Goal: Communication & Community: Answer question/provide support

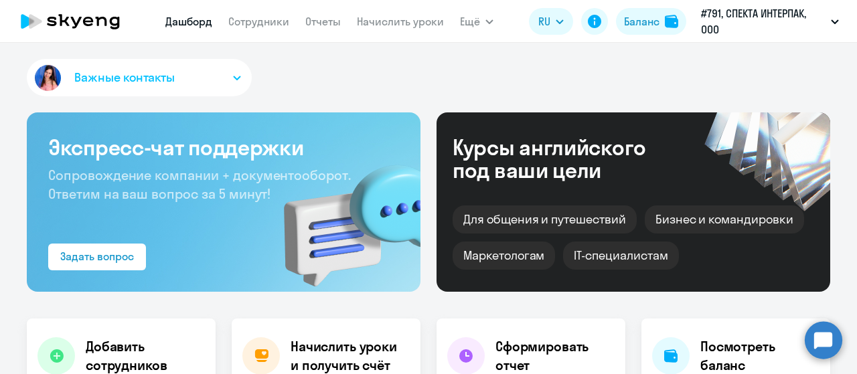
select select "30"
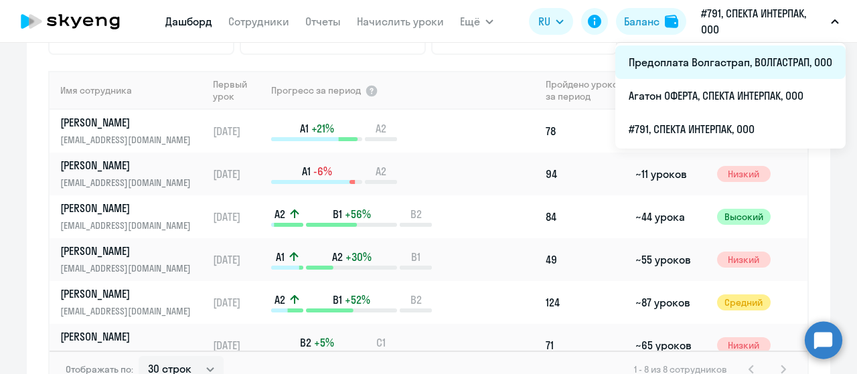
click at [768, 59] on li "Предоплата Волгастрап, ВОЛГАСТРАП, ООО" at bounding box center [730, 62] width 230 height 33
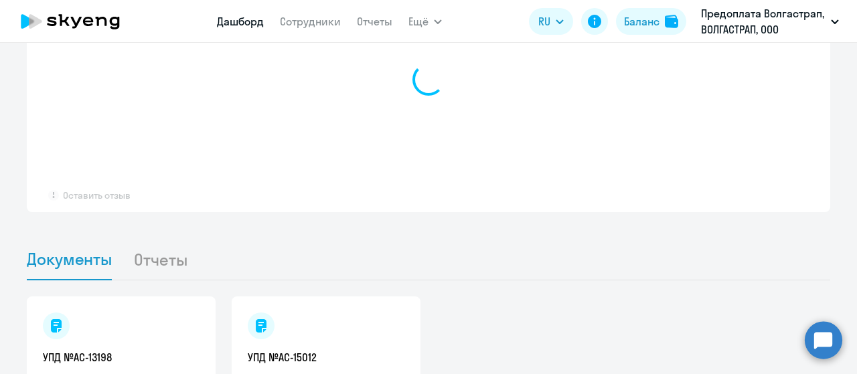
select select "30"
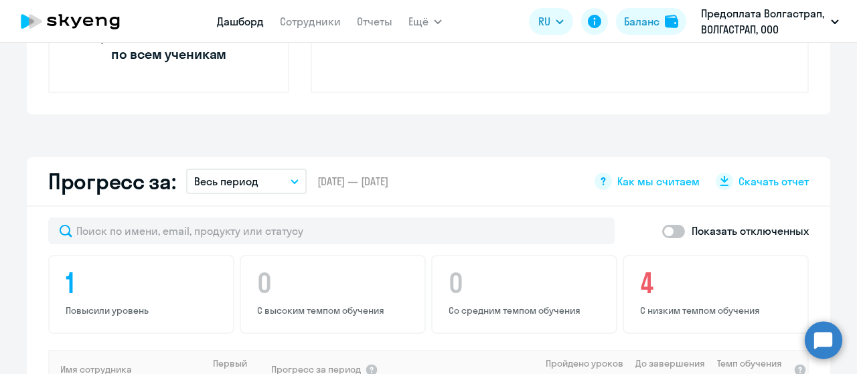
scroll to position [684, 0]
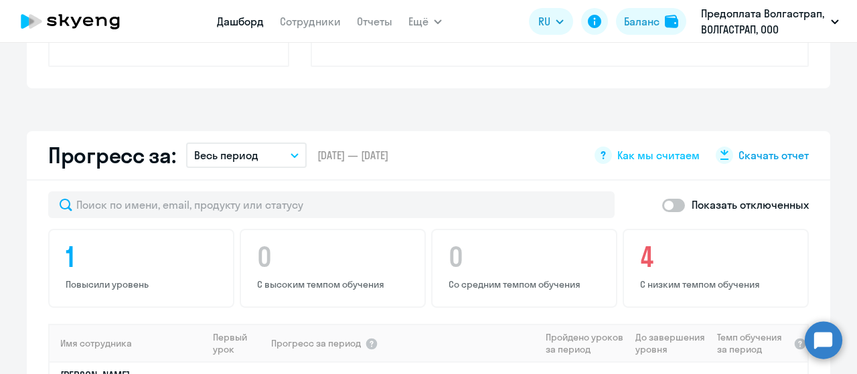
click at [740, 153] on span "Скачать отчет" at bounding box center [773, 155] width 70 height 15
click at [291, 155] on icon "button" at bounding box center [294, 155] width 7 height 3
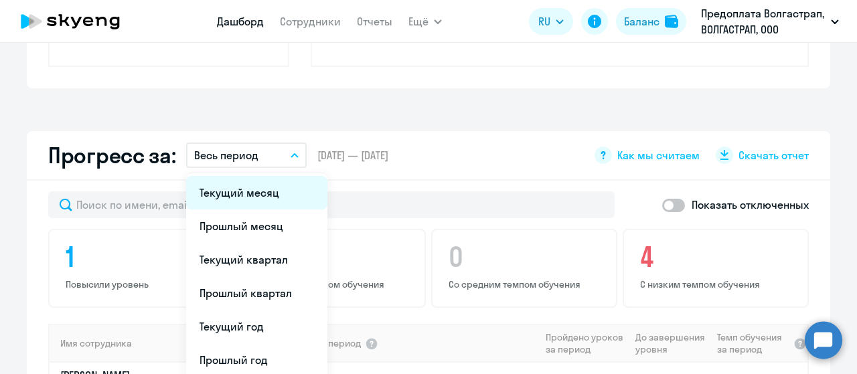
click at [270, 195] on li "Текущий месяц" at bounding box center [256, 192] width 141 height 33
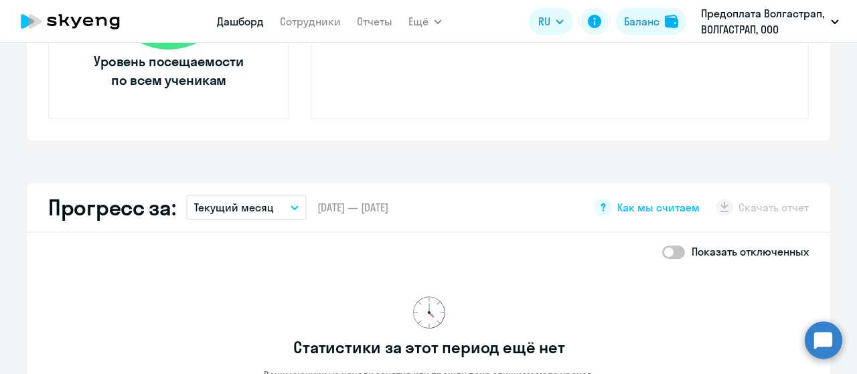
scroll to position [617, 0]
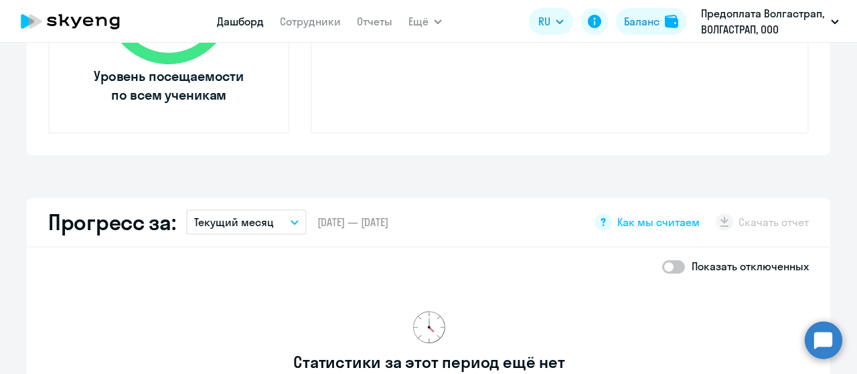
click at [294, 226] on button "Текущий месяц" at bounding box center [246, 221] width 120 height 25
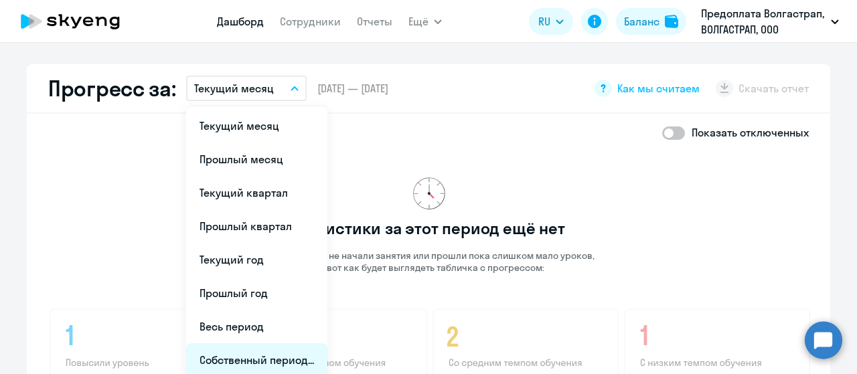
scroll to position [818, 0]
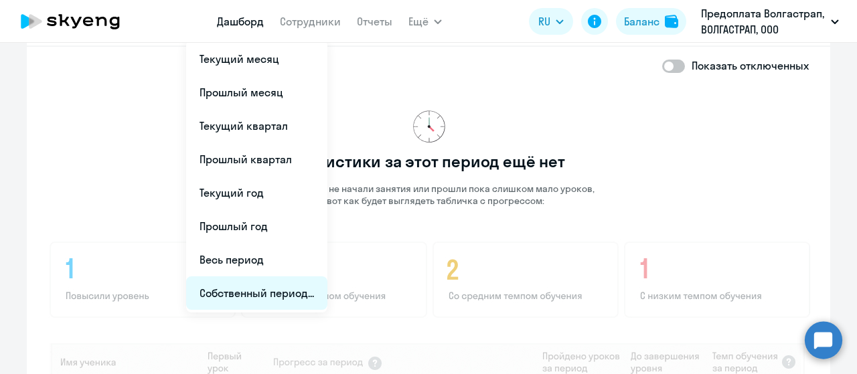
click at [262, 292] on li "Собственный период..." at bounding box center [256, 292] width 141 height 33
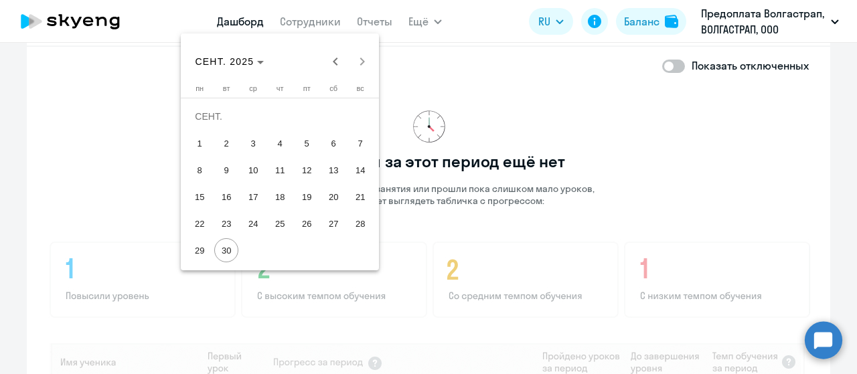
click at [201, 141] on span "1" at bounding box center [199, 143] width 24 height 24
click at [195, 247] on span "29" at bounding box center [199, 250] width 24 height 24
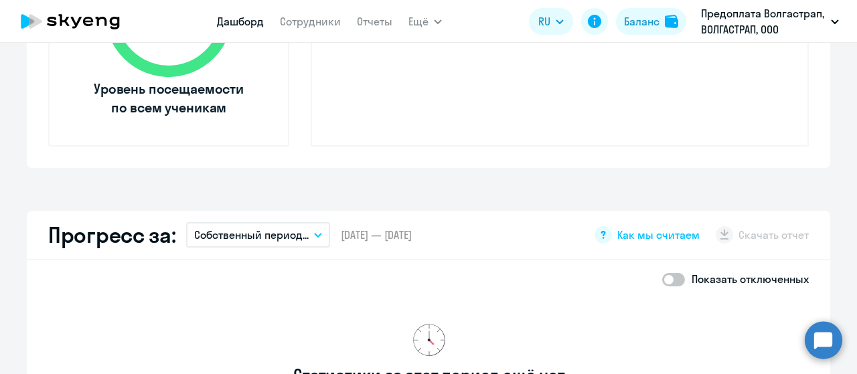
scroll to position [617, 0]
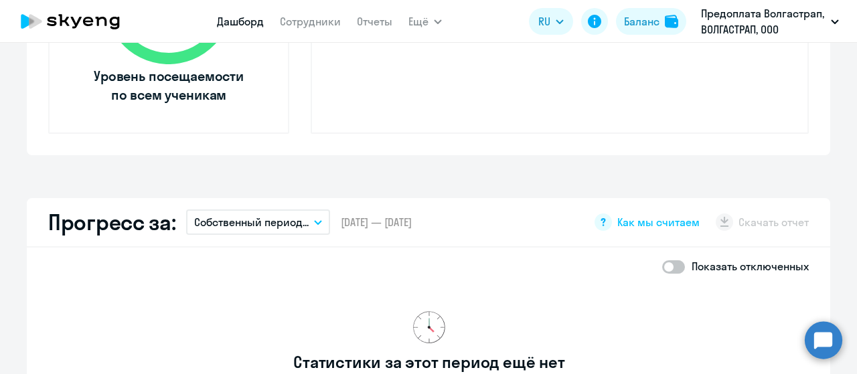
click at [314, 224] on button "Собственный период..." at bounding box center [258, 221] width 144 height 25
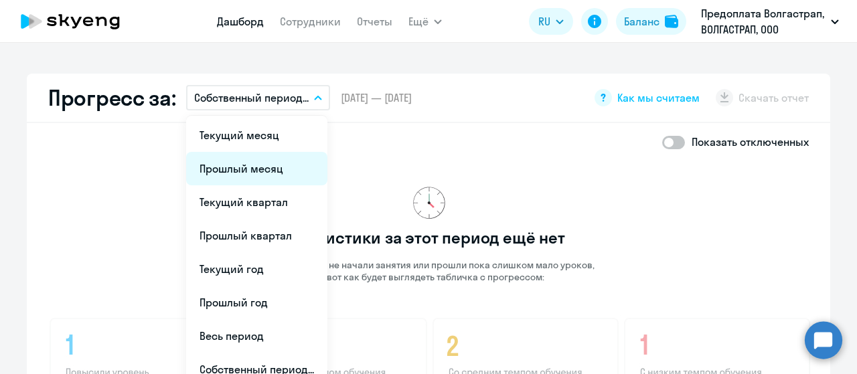
scroll to position [751, 0]
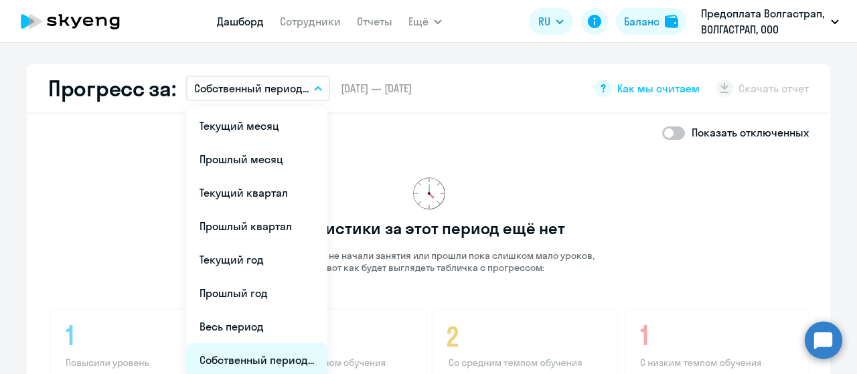
click at [249, 355] on li "Собственный период..." at bounding box center [256, 359] width 141 height 33
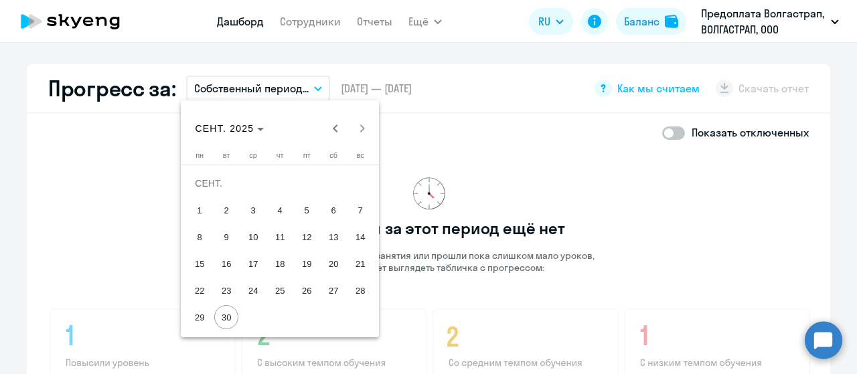
click at [198, 209] on span "1" at bounding box center [199, 210] width 24 height 24
click at [198, 288] on span "22" at bounding box center [199, 290] width 24 height 24
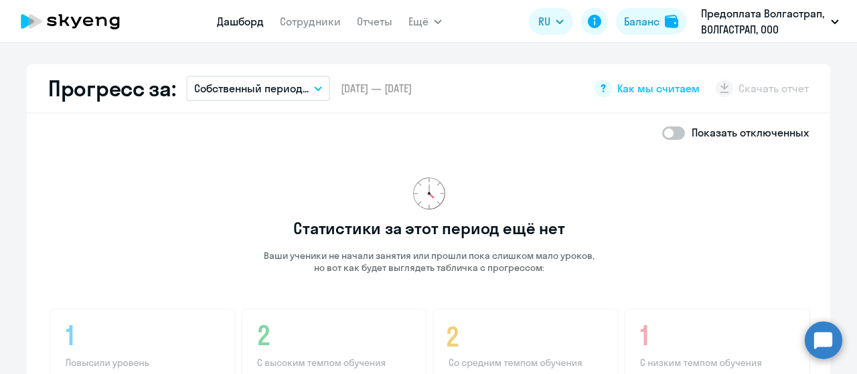
click at [314, 89] on icon "button" at bounding box center [318, 88] width 8 height 5
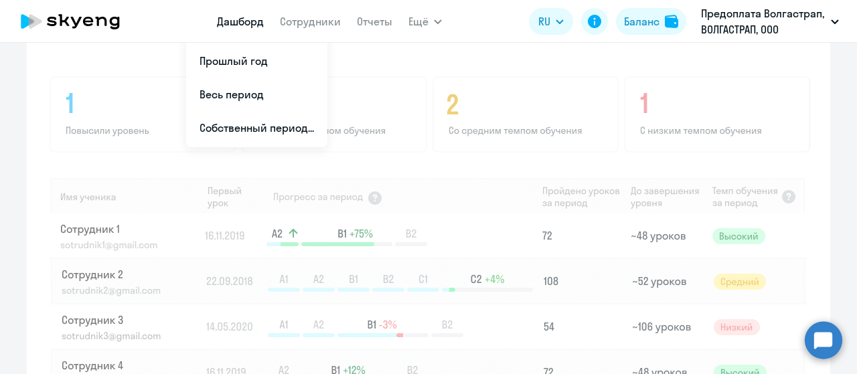
scroll to position [885, 0]
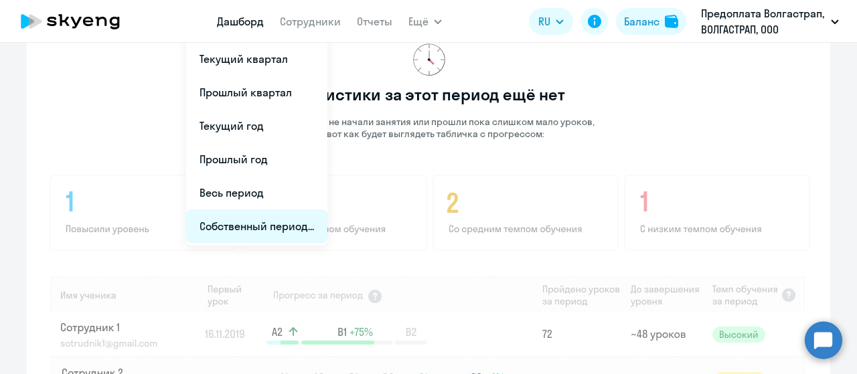
click at [215, 226] on li "Собственный период..." at bounding box center [256, 225] width 141 height 33
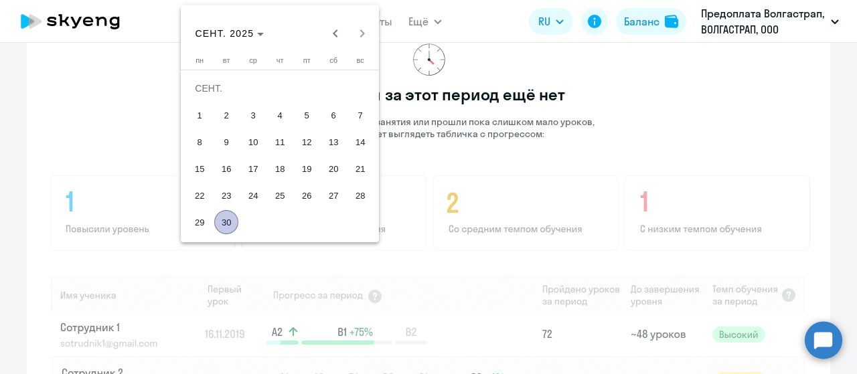
click at [200, 114] on span "1" at bounding box center [199, 115] width 24 height 24
click at [199, 170] on span "15" at bounding box center [199, 169] width 24 height 24
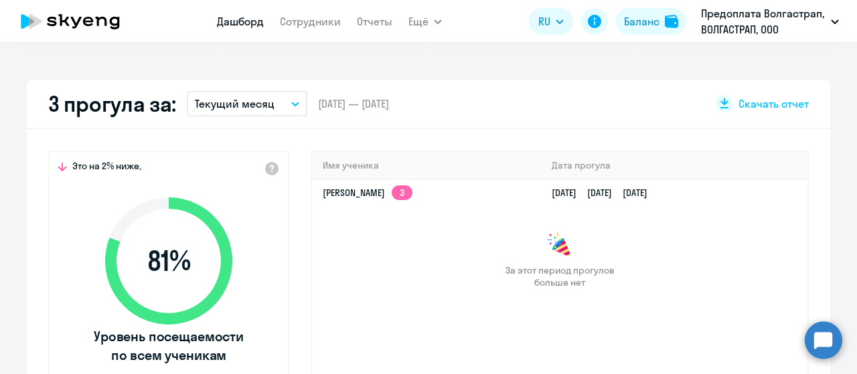
scroll to position [349, 0]
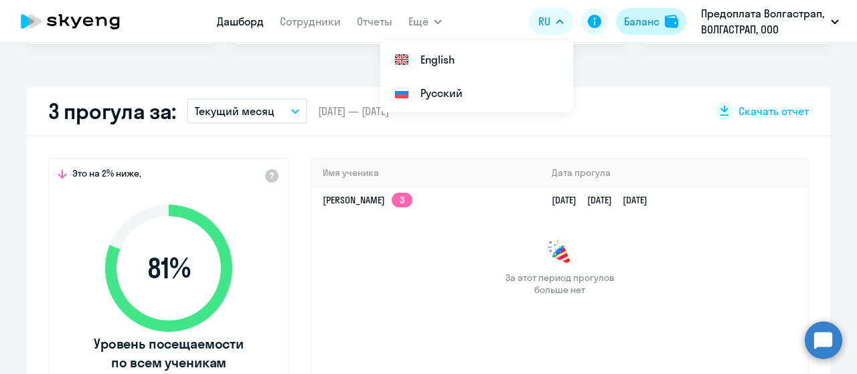
click at [634, 17] on div "Баланс" at bounding box center [641, 21] width 35 height 16
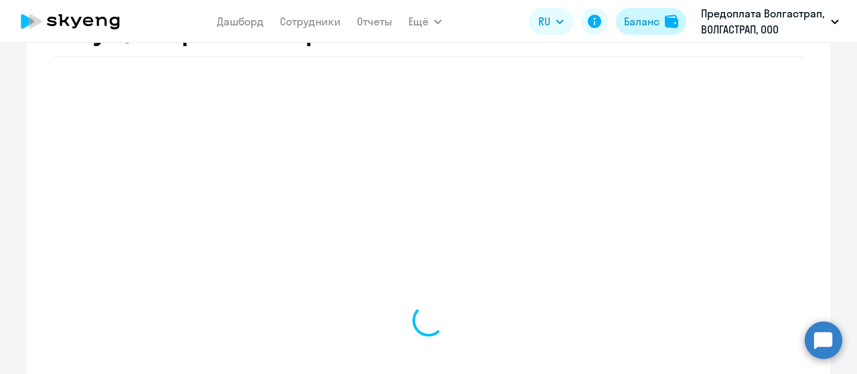
scroll to position [565, 0]
select select "english_adult_not_native_speaker"
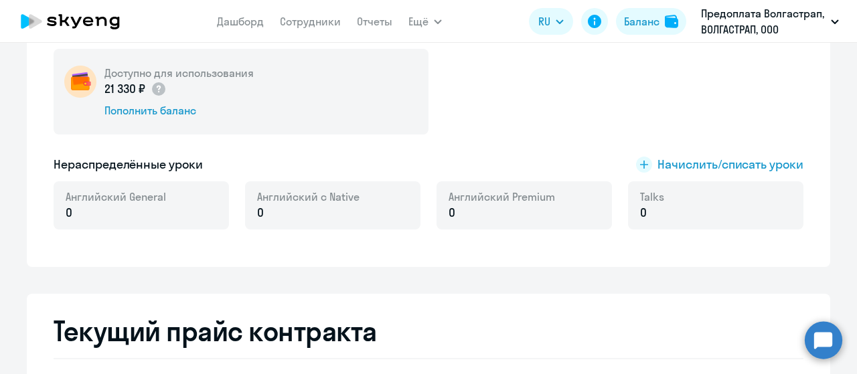
scroll to position [264, 0]
click at [670, 165] on span "Начислить/списать уроки" at bounding box center [730, 163] width 146 height 17
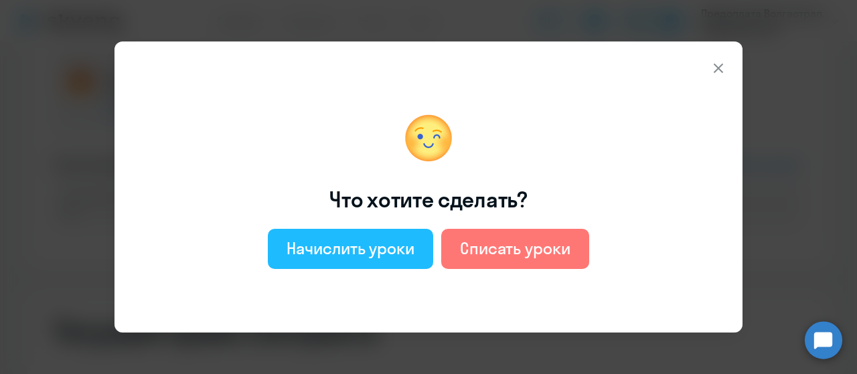
click at [398, 251] on div "Начислить уроки" at bounding box center [350, 248] width 128 height 21
select select "english_adult_not_native_speaker"
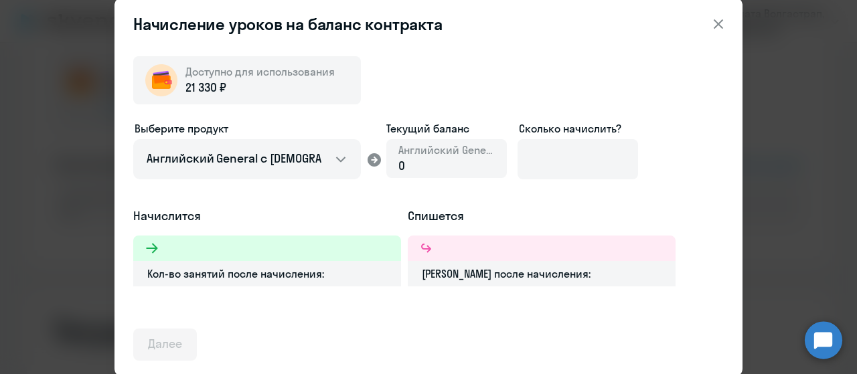
click at [721, 21] on icon at bounding box center [717, 23] width 9 height 9
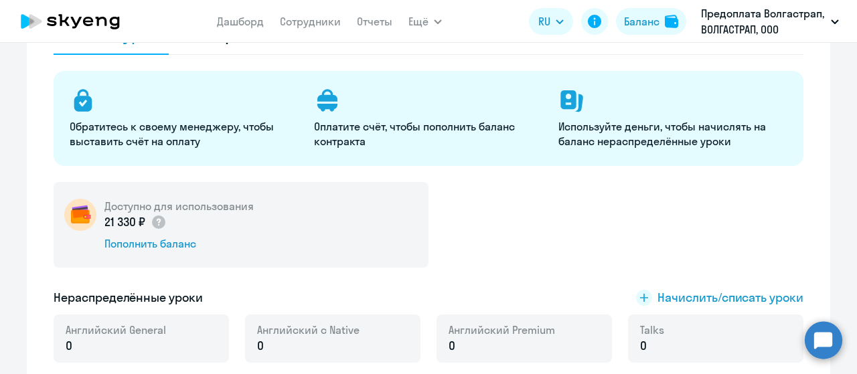
scroll to position [0, 0]
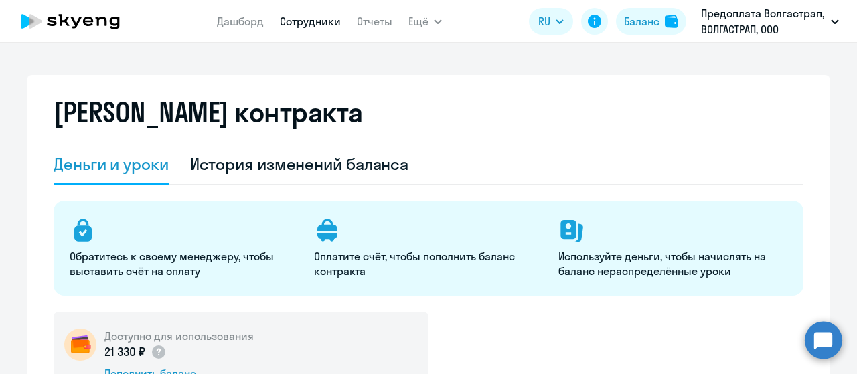
click at [327, 24] on link "Сотрудники" at bounding box center [310, 21] width 61 height 13
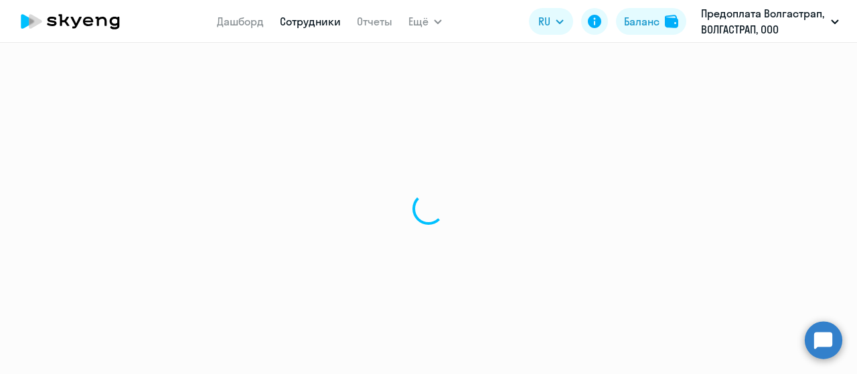
select select "30"
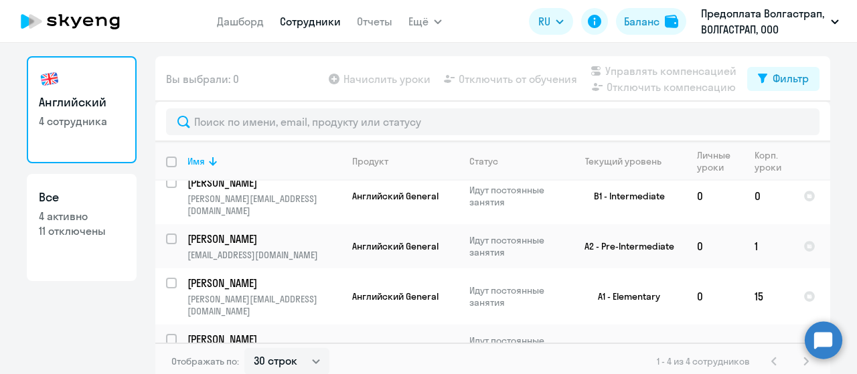
scroll to position [54, 0]
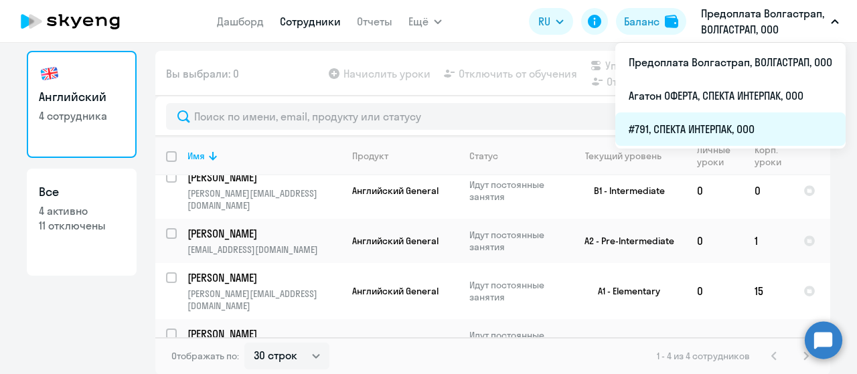
click at [700, 125] on li "#791, СПЕКТА ИНТЕРПАК, ООО" at bounding box center [730, 128] width 230 height 33
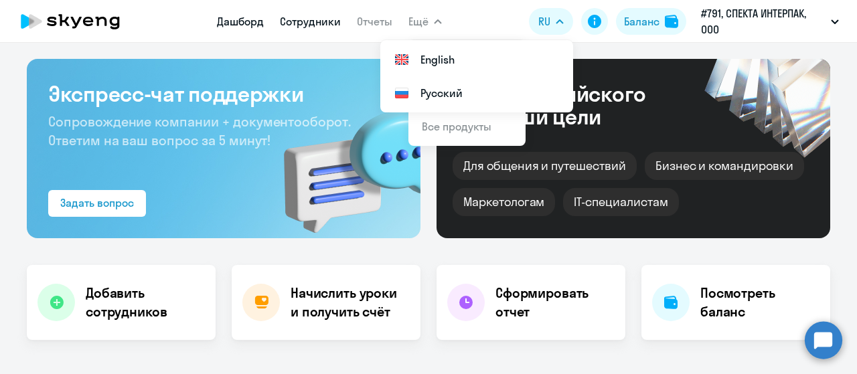
click at [317, 23] on link "Сотрудники" at bounding box center [310, 21] width 61 height 13
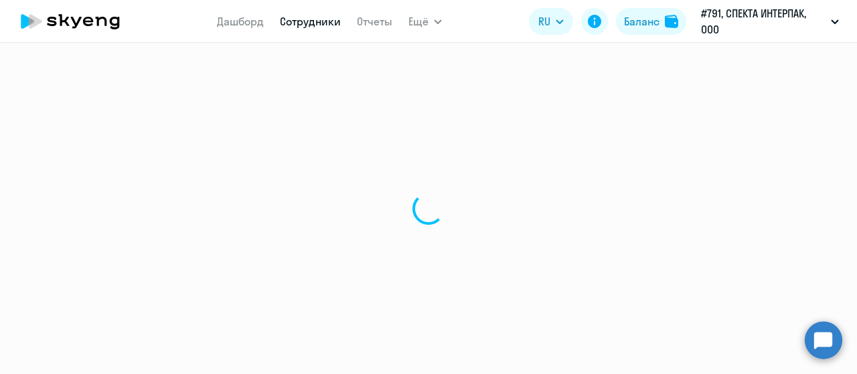
select select "30"
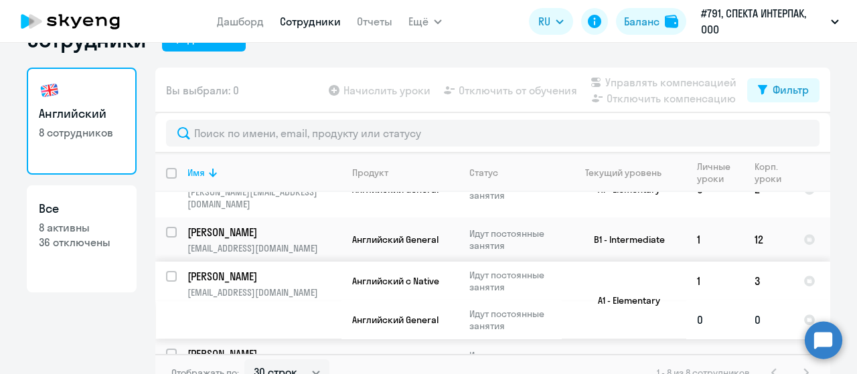
scroll to position [54, 0]
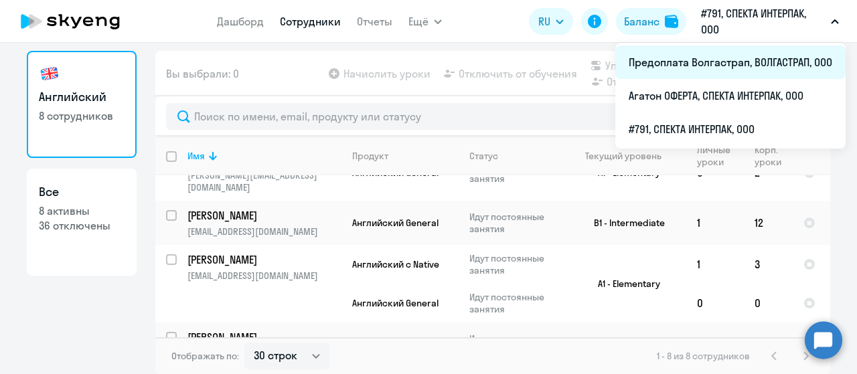
click at [722, 61] on li "Предоплата Волгастрап, ВОЛГАСТРАП, ООО" at bounding box center [730, 62] width 230 height 33
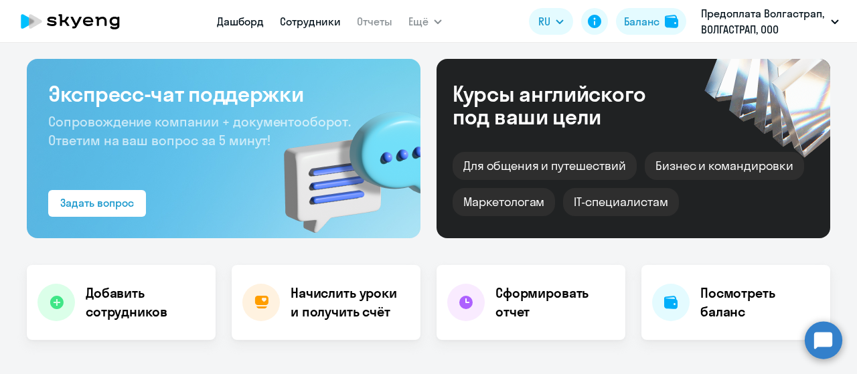
click at [321, 25] on link "Сотрудники" at bounding box center [310, 21] width 61 height 13
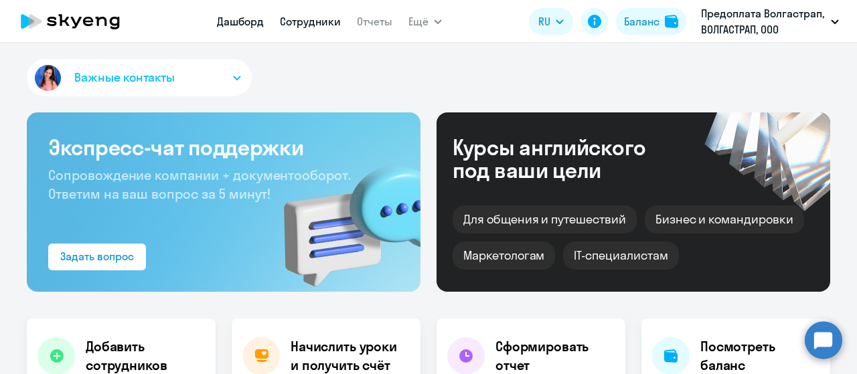
select select "30"
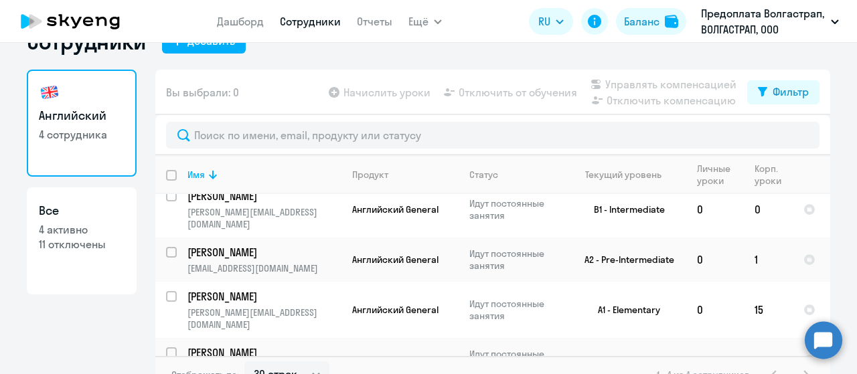
scroll to position [54, 0]
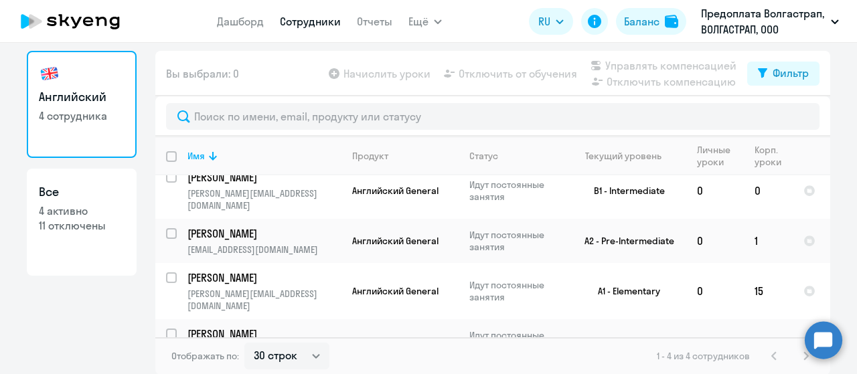
click at [350, 74] on app-table-action-button "Начислить уроки" at bounding box center [378, 74] width 104 height 16
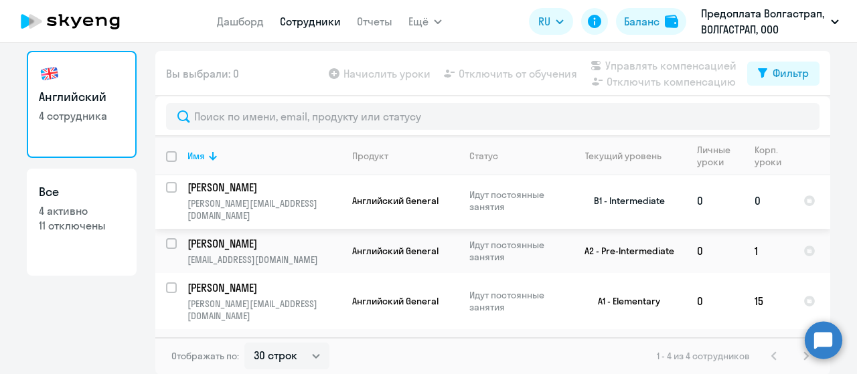
scroll to position [0, 0]
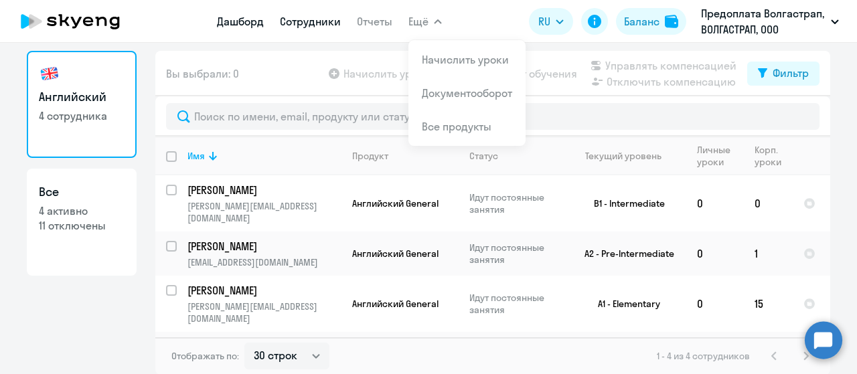
click at [256, 19] on link "Дашборд" at bounding box center [240, 21] width 47 height 13
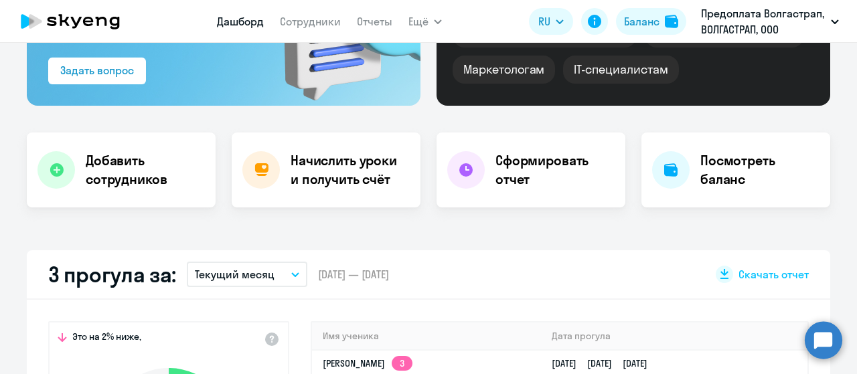
scroll to position [187, 0]
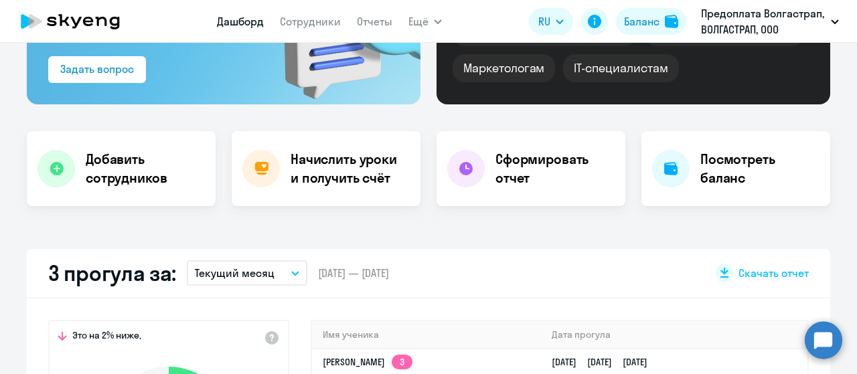
select select "30"
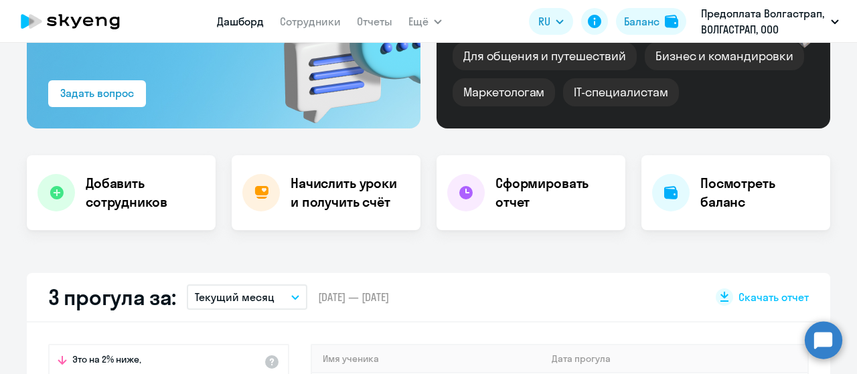
scroll to position [201, 0]
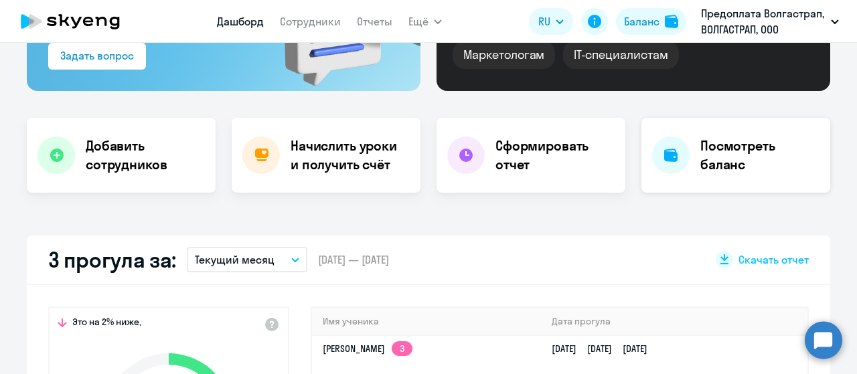
click at [701, 157] on h4 "Посмотреть баланс" at bounding box center [759, 155] width 119 height 37
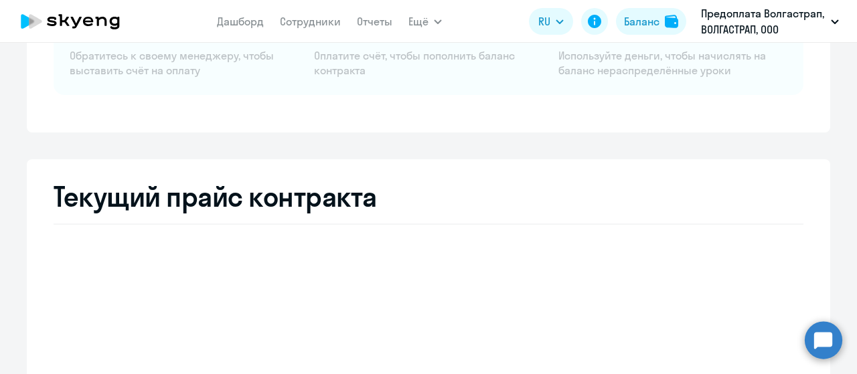
select select "english_adult_not_native_speaker"
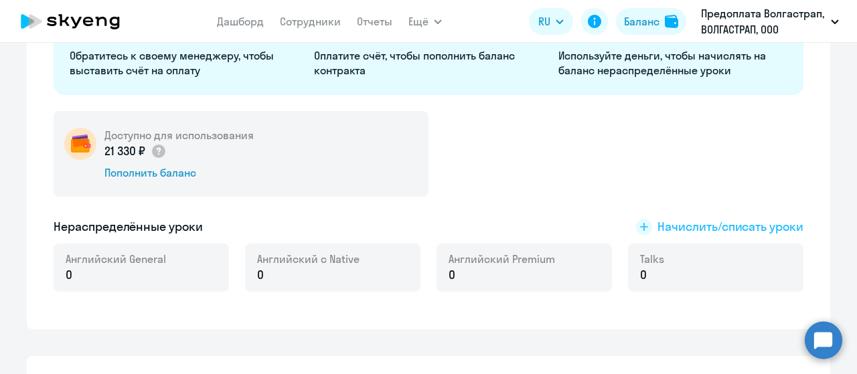
click at [686, 226] on span "Начислить/списать уроки" at bounding box center [730, 226] width 146 height 17
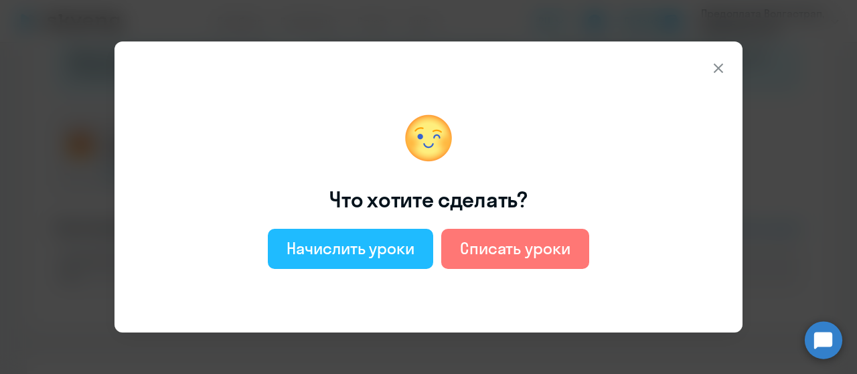
click at [403, 248] on div "Начислить уроки" at bounding box center [350, 248] width 128 height 21
select select "english_adult_not_native_speaker"
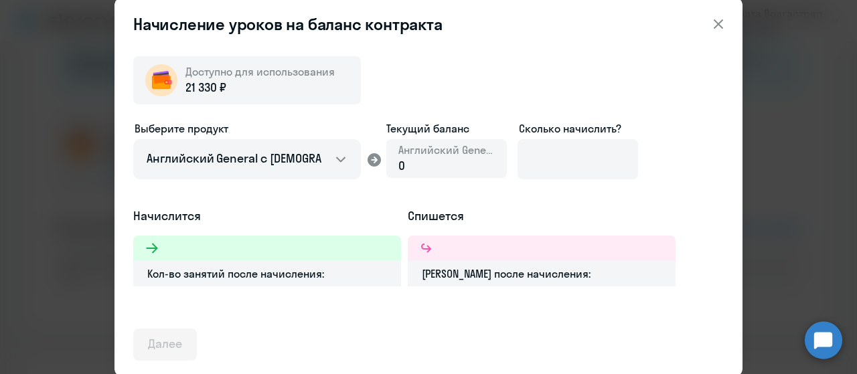
click at [715, 26] on icon at bounding box center [717, 23] width 9 height 9
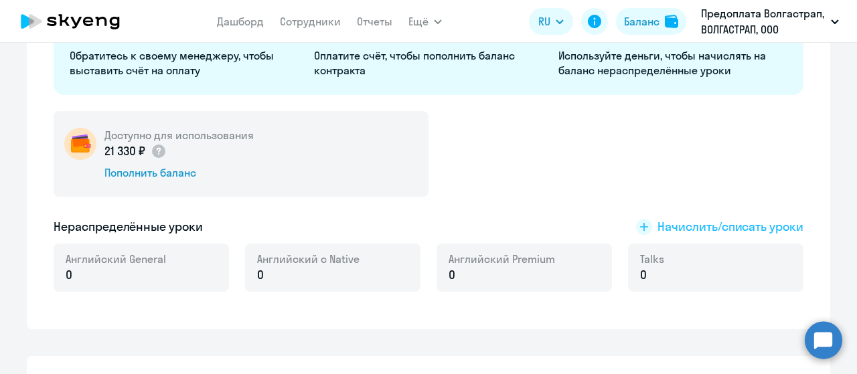
click at [733, 227] on span "Начислить/списать уроки" at bounding box center [730, 226] width 146 height 17
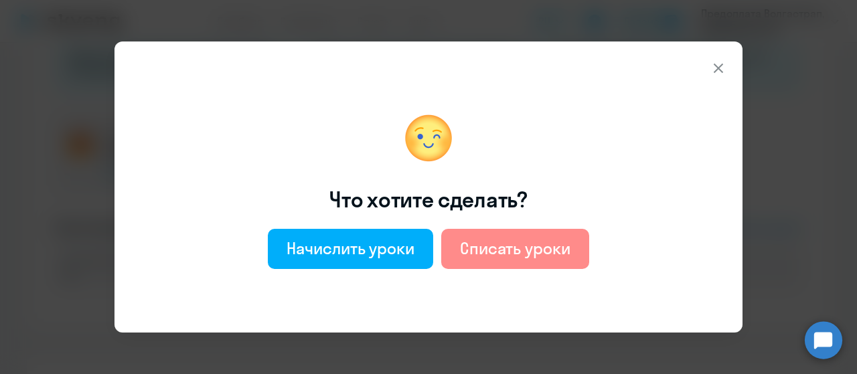
click at [565, 244] on div "Списать уроки" at bounding box center [515, 248] width 110 height 21
select select "english_adult_not_native_speaker"
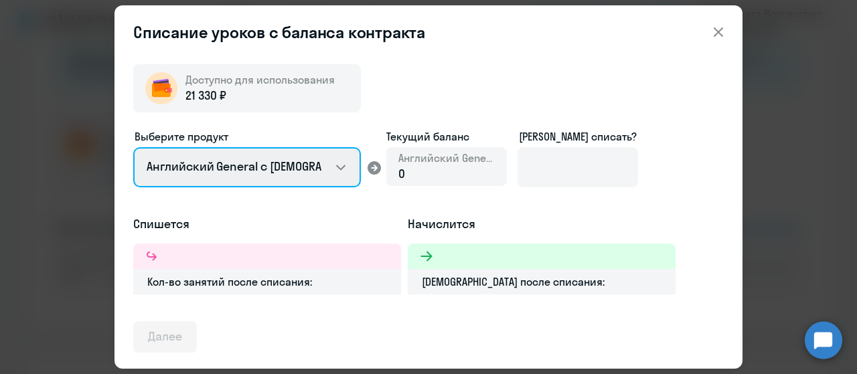
click at [334, 167] on select "Английский General с [DEMOGRAPHIC_DATA] преподавателем Английский General с [DE…" at bounding box center [247, 167] width 228 height 40
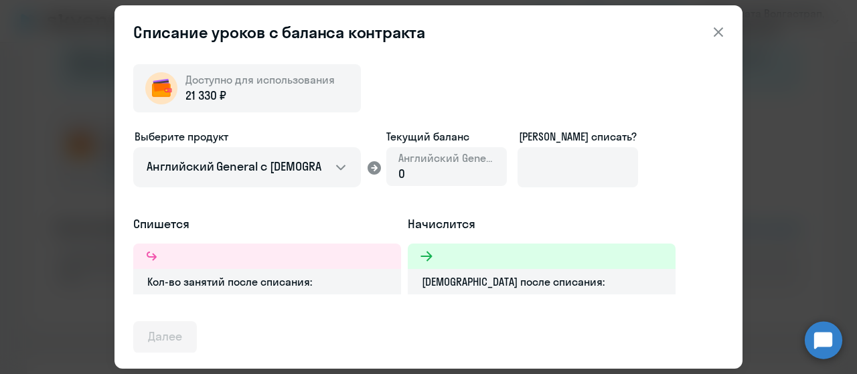
click at [589, 218] on h5 "Начислится" at bounding box center [542, 223] width 268 height 17
click at [718, 33] on icon at bounding box center [718, 32] width 16 height 16
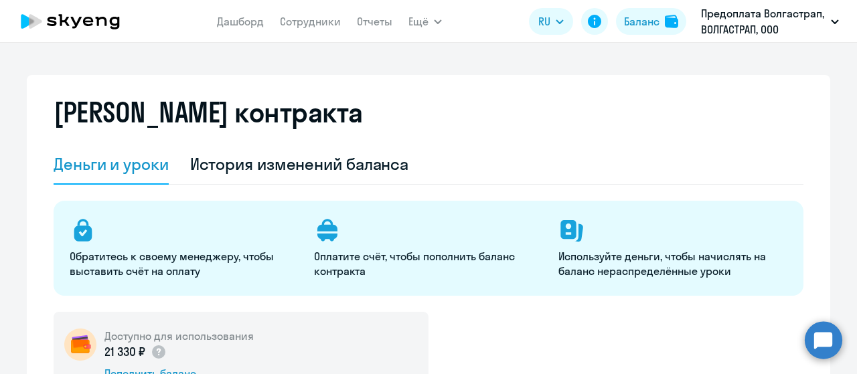
click at [824, 339] on circle at bounding box center [822, 339] width 37 height 37
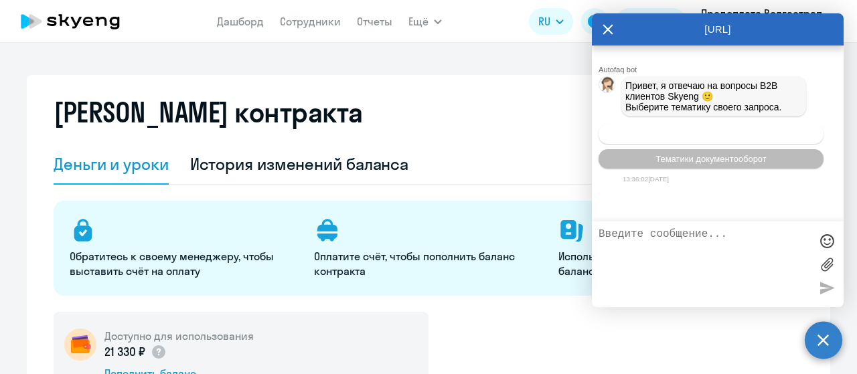
click at [705, 139] on span "Операционное сопровождение" at bounding box center [711, 134] width 126 height 10
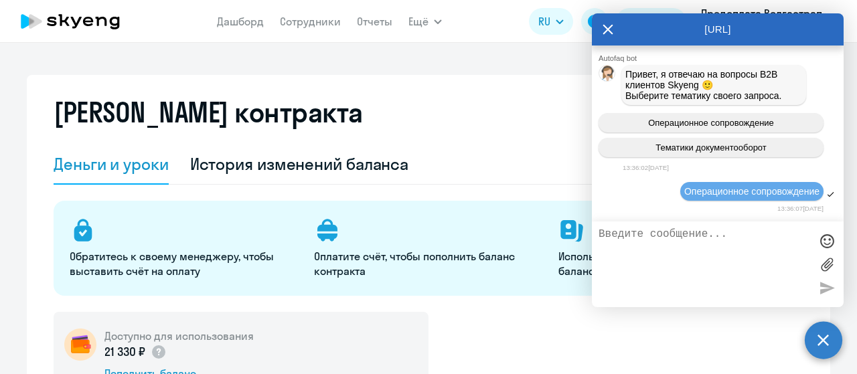
scroll to position [96, 0]
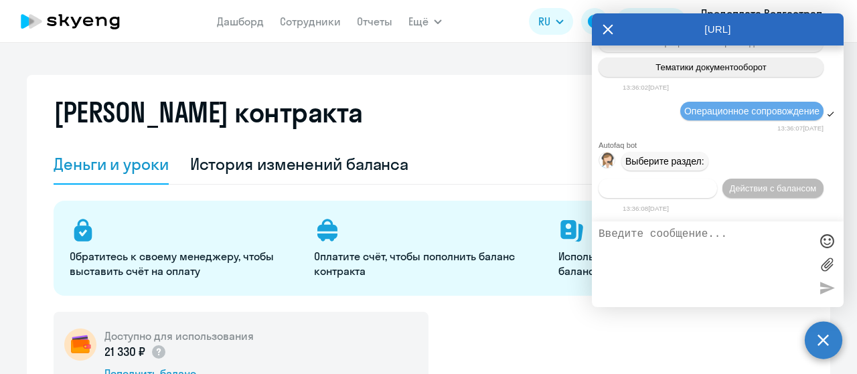
click at [665, 190] on span "Действия по сотрудникам" at bounding box center [658, 188] width 104 height 10
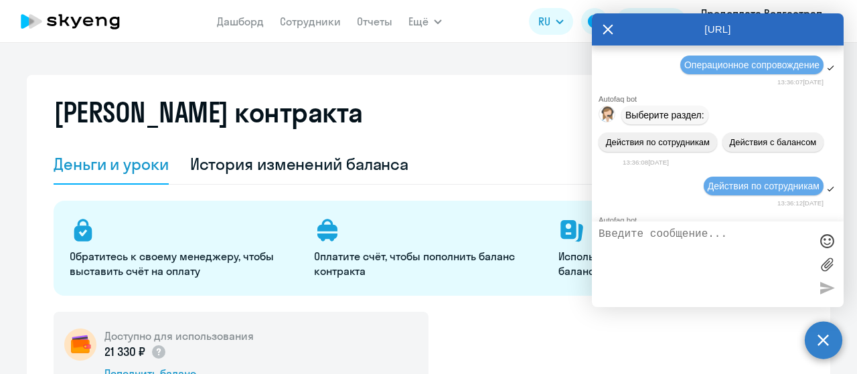
scroll to position [296, 0]
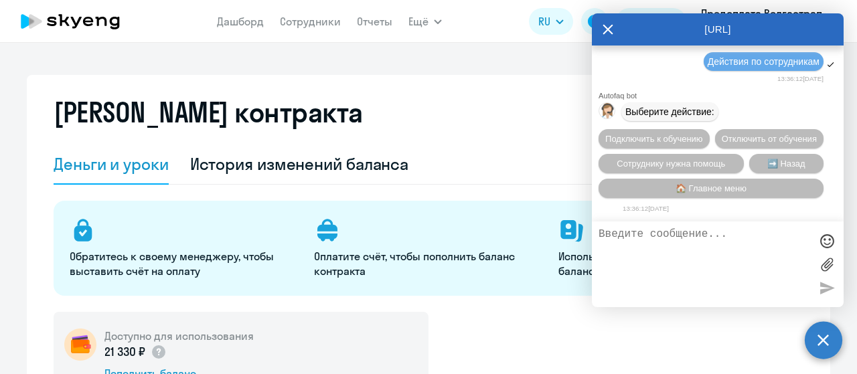
click at [652, 231] on textarea at bounding box center [703, 264] width 211 height 72
type textarea "передать 5 уроков от [PERSON_NAME] [PERSON_NAME]"
click at [827, 285] on div at bounding box center [826, 288] width 20 height 20
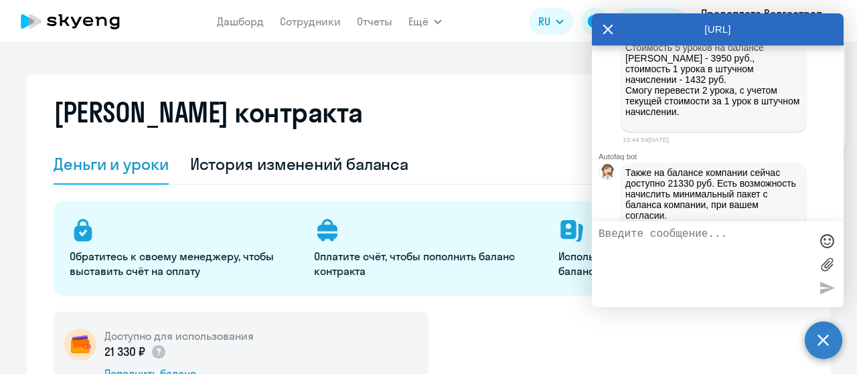
scroll to position [786, 0]
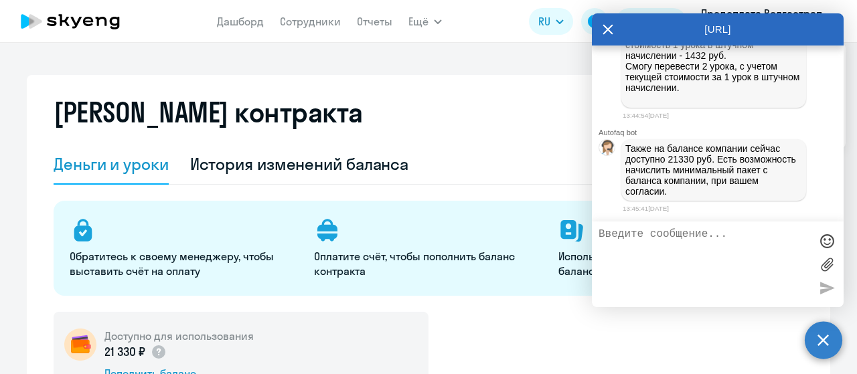
click at [689, 234] on textarea at bounding box center [703, 264] width 211 height 72
type textarea "д"
click at [693, 236] on textarea "сколько уроков минимальный баланс" at bounding box center [703, 264] width 211 height 72
click at [713, 245] on textarea "сколько уроков составит минимальный баланс" at bounding box center [703, 264] width 211 height 72
type textarea "сколько уроков составит минимальный баланс?"
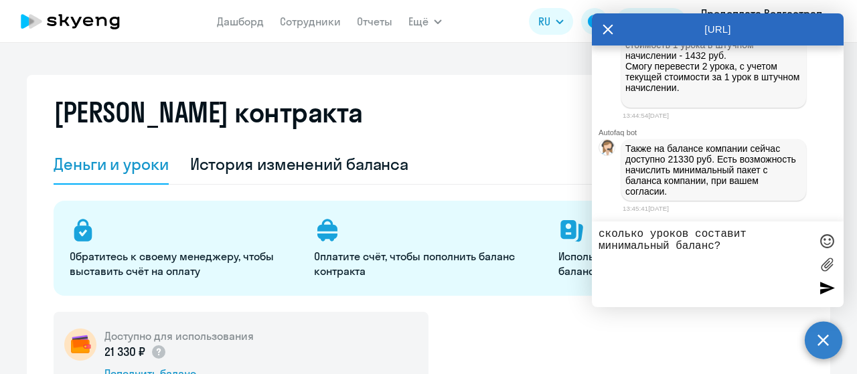
click at [821, 292] on div at bounding box center [826, 288] width 20 height 20
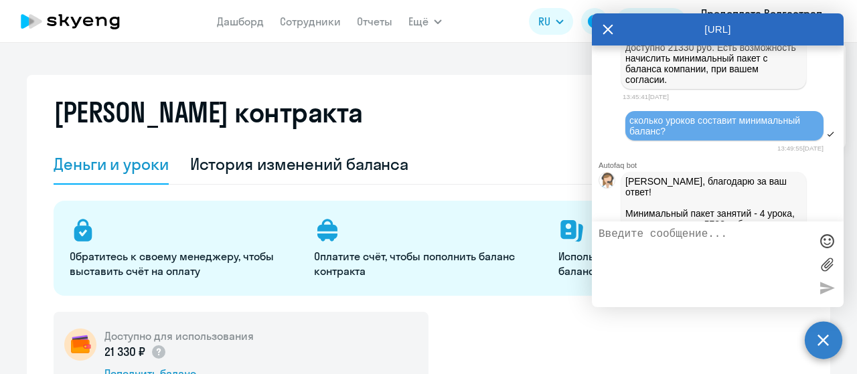
scroll to position [924, 0]
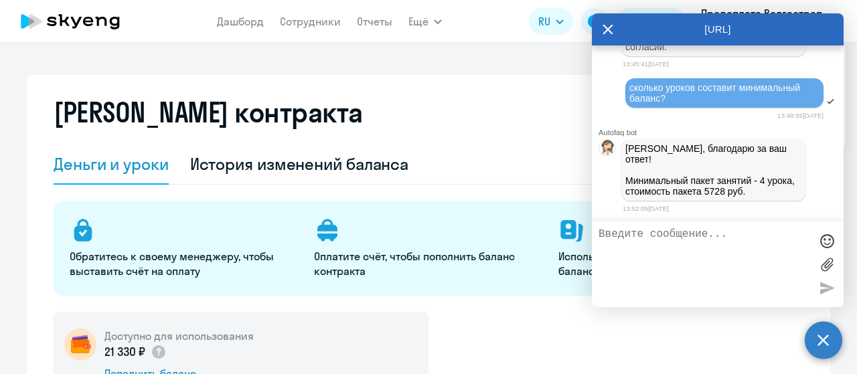
click at [738, 236] on textarea at bounding box center [703, 264] width 211 height 72
type textarea "значит, можно начислить 12 уроков?"
click at [823, 286] on div at bounding box center [826, 288] width 20 height 20
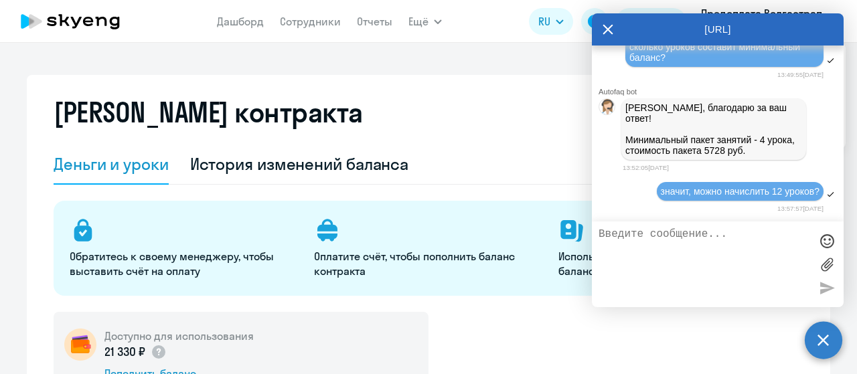
scroll to position [1083, 0]
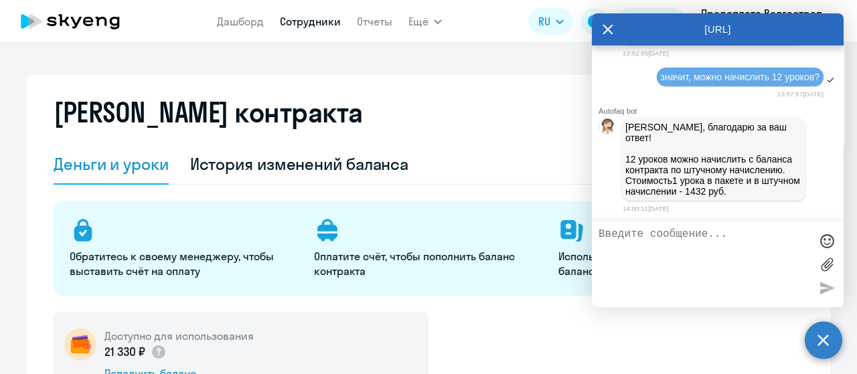
click at [305, 23] on link "Сотрудники" at bounding box center [310, 21] width 61 height 13
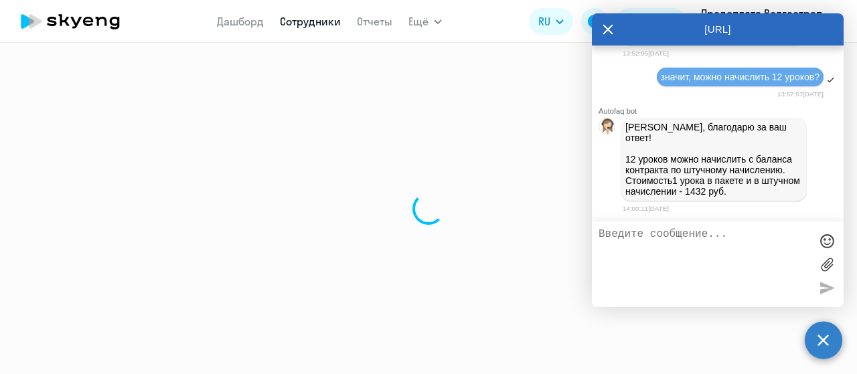
select select "30"
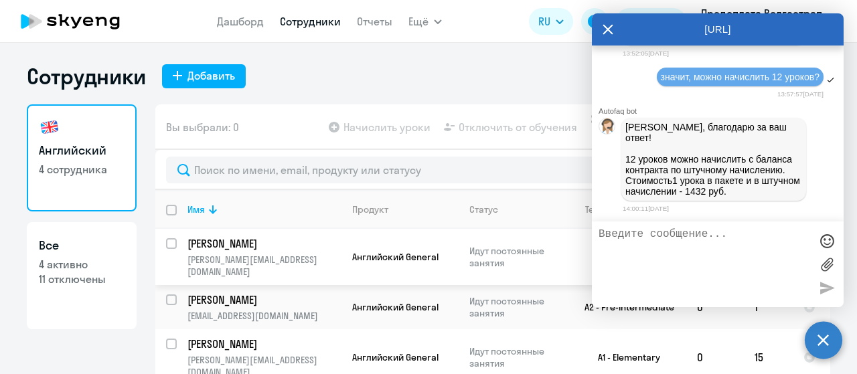
scroll to position [13, 0]
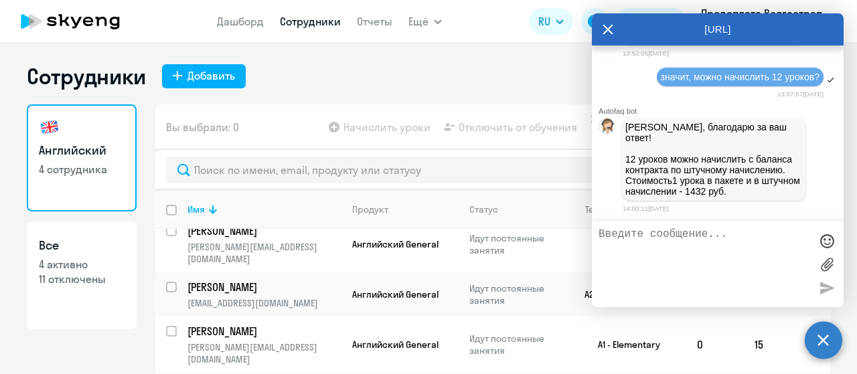
click at [608, 33] on icon at bounding box center [607, 29] width 11 height 32
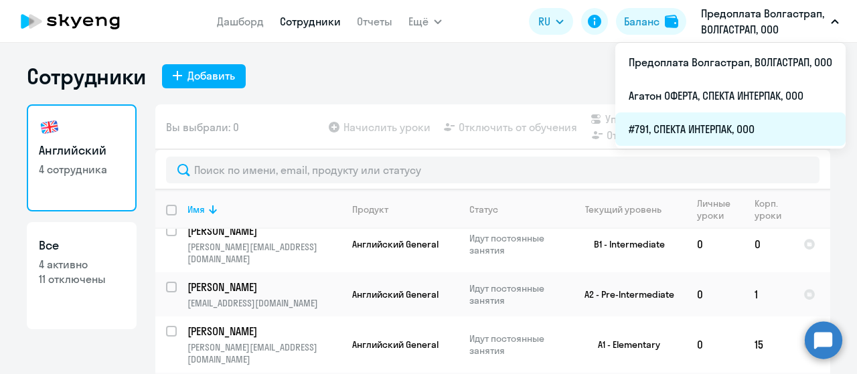
click at [714, 131] on li "#791, СПЕКТА ИНТЕРПАК, ООО" at bounding box center [730, 128] width 230 height 33
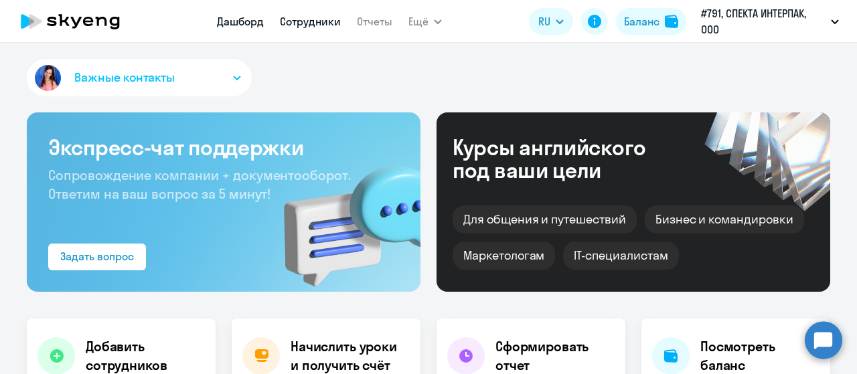
click at [305, 22] on link "Сотрудники" at bounding box center [310, 21] width 61 height 13
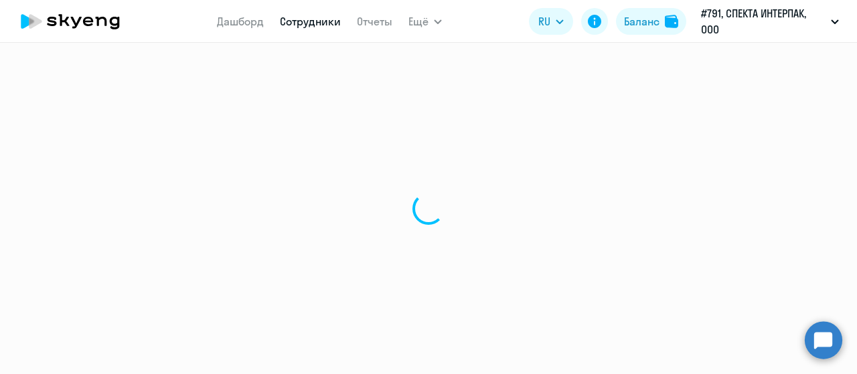
select select "30"
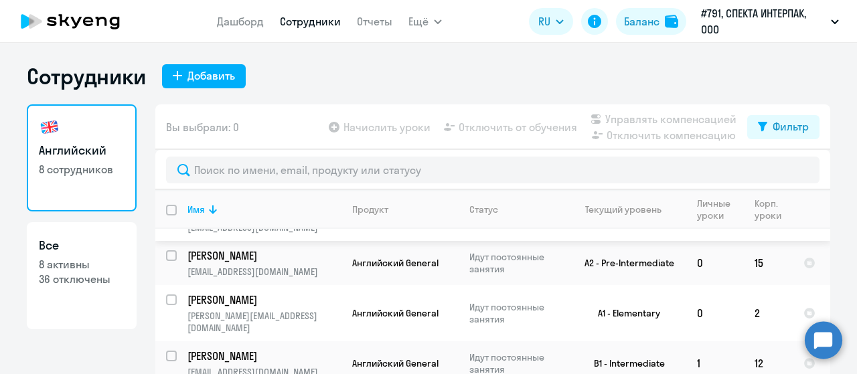
scroll to position [134, 0]
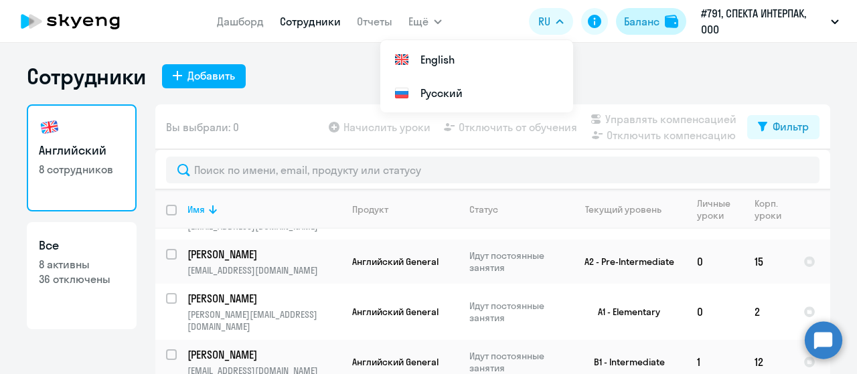
click at [641, 21] on div "Баланс" at bounding box center [641, 21] width 35 height 16
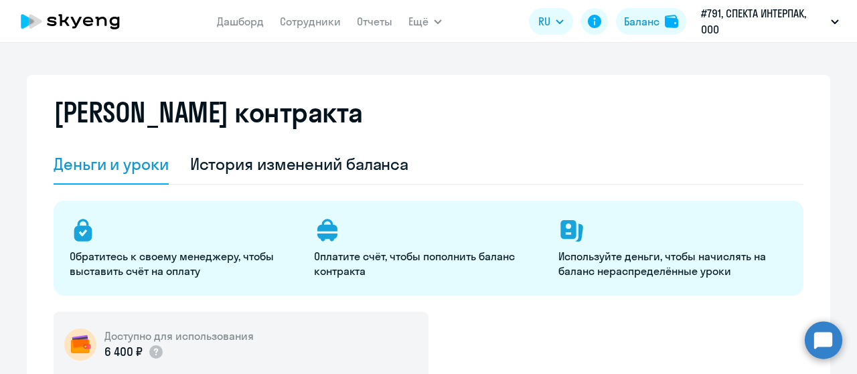
select select "english_adult_not_native_speaker"
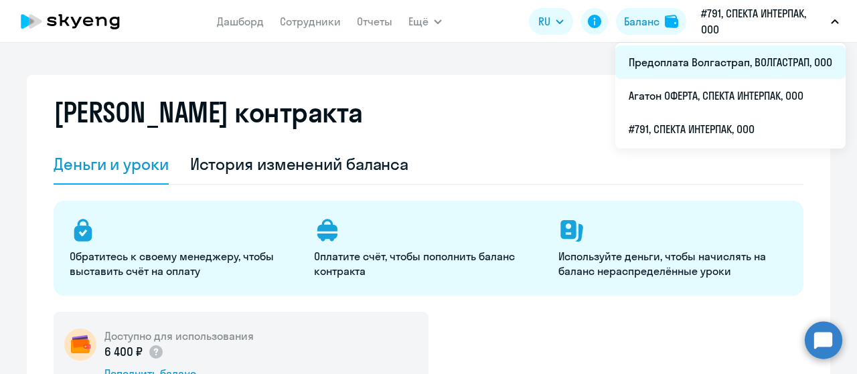
click at [716, 65] on li "Предоплата Волгастрап, ВОЛГАСТРАП, ООО" at bounding box center [730, 62] width 230 height 33
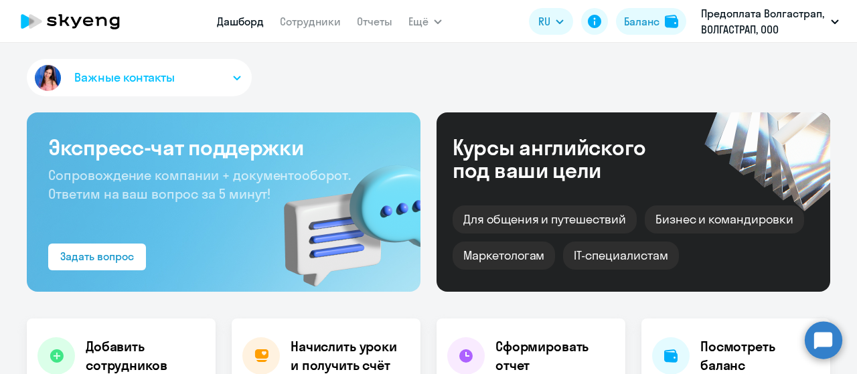
click at [817, 346] on circle at bounding box center [822, 339] width 37 height 37
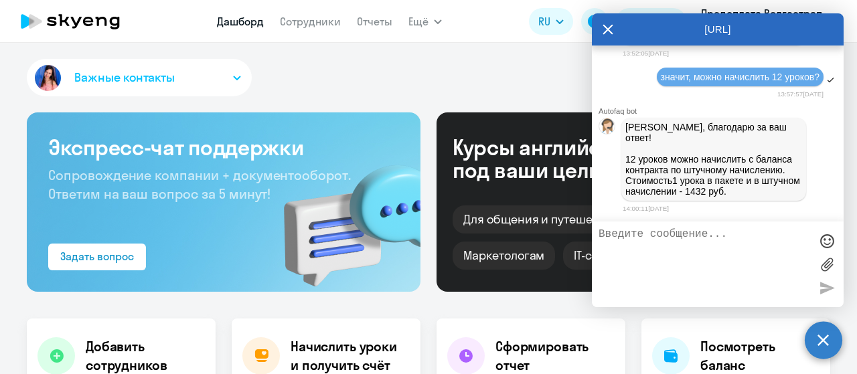
select select "30"
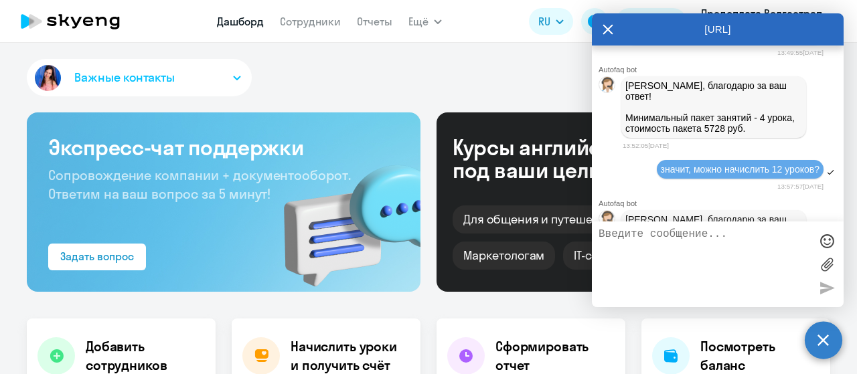
scroll to position [950, 0]
click at [646, 236] on textarea at bounding box center [703, 264] width 211 height 72
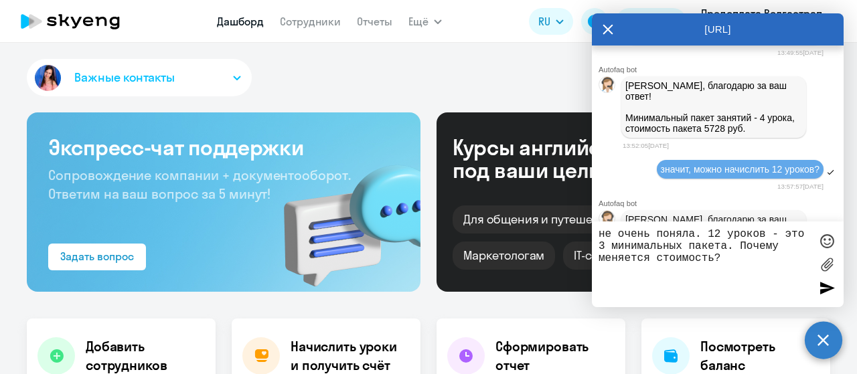
type textarea "не очень поняла. 12 уроков - это 3 минимальных пакета. Почему меняется стоимост…"
click at [825, 290] on div at bounding box center [826, 288] width 20 height 20
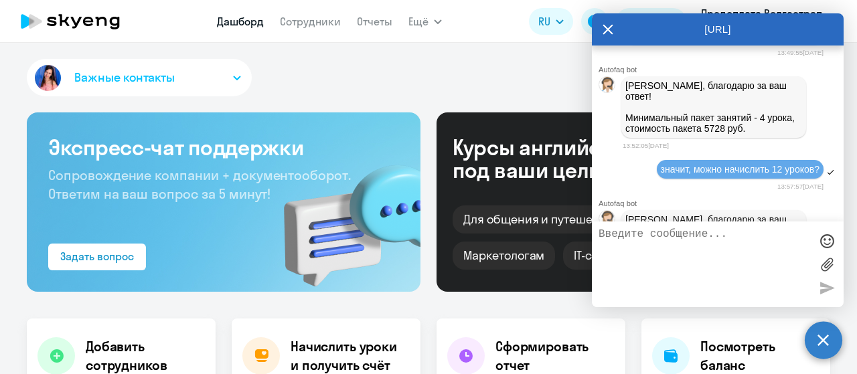
scroll to position [1147, 0]
